Goal: Task Accomplishment & Management: Manage account settings

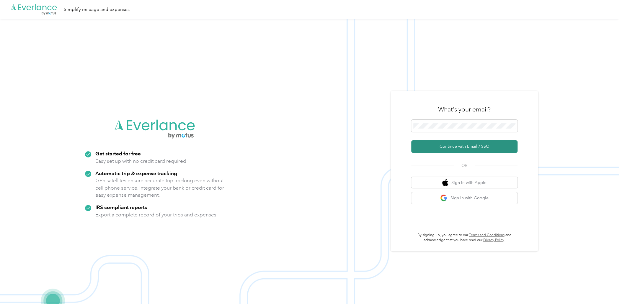
click at [472, 147] on button "Continue with Email / SSO" at bounding box center [464, 147] width 106 height 12
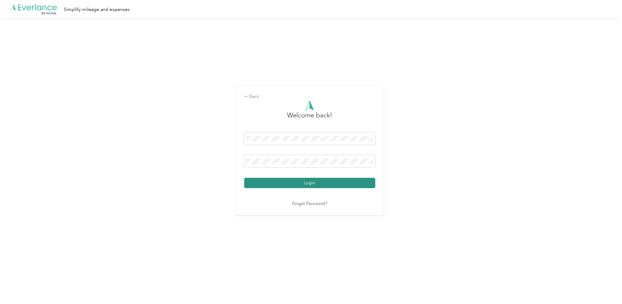
click at [305, 183] on button "Login" at bounding box center [309, 183] width 131 height 10
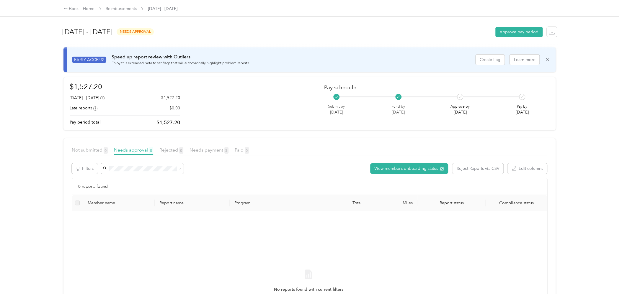
click at [211, 168] on div "View members onboarding status Reject Reports via CSV Edit columns" at bounding box center [324, 169] width 447 height 10
click at [72, 7] on div "Back" at bounding box center [71, 8] width 15 height 7
click at [120, 7] on link "Reimbursements" at bounding box center [121, 8] width 31 height 5
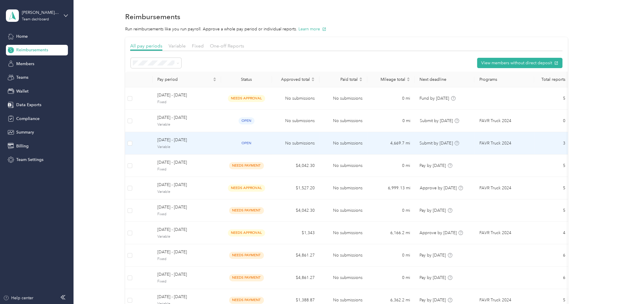
click at [188, 140] on span "[DATE] - [DATE]" at bounding box center [186, 140] width 59 height 6
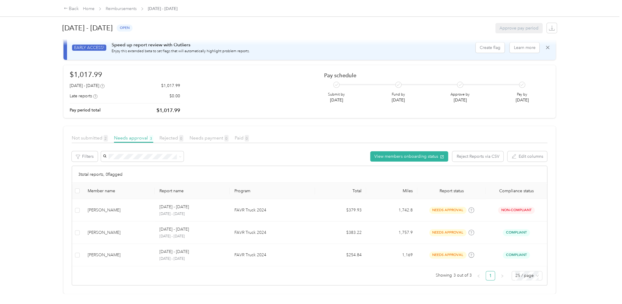
scroll to position [16, 0]
click at [82, 135] on span "Not submitted 2" at bounding box center [90, 138] width 36 height 6
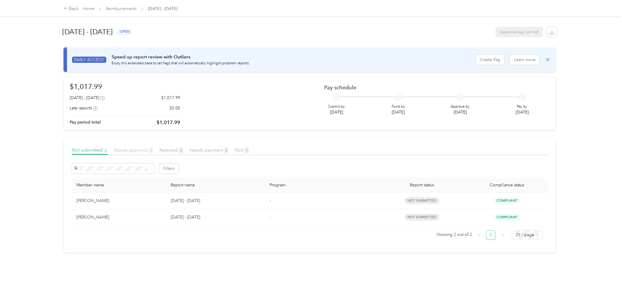
click at [124, 150] on span "Needs approval 3" at bounding box center [133, 150] width 39 height 6
